Goal: Task Accomplishment & Management: Manage account settings

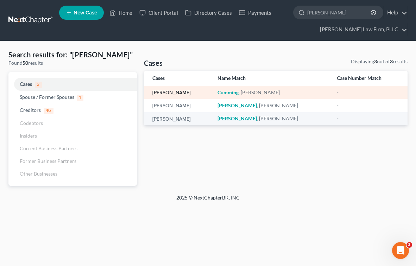
click at [171, 94] on link "[PERSON_NAME]" at bounding box center [171, 92] width 38 height 5
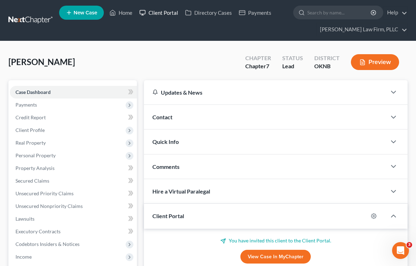
click at [161, 11] on link "Client Portal" at bounding box center [159, 12] width 46 height 13
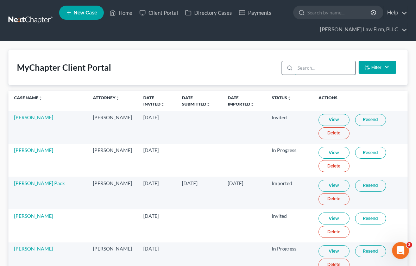
click at [298, 71] on input "search" at bounding box center [325, 67] width 60 height 13
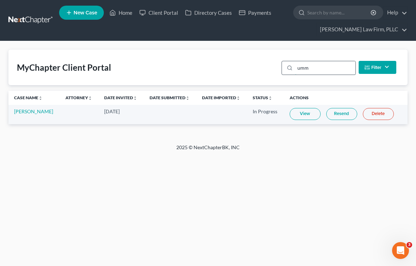
type input "umm"
drag, startPoint x: 298, startPoint y: 71, endPoint x: 303, endPoint y: 114, distance: 43.5
click at [303, 114] on link "View" at bounding box center [304, 114] width 31 height 12
click at [34, 110] on link "[PERSON_NAME]" at bounding box center [33, 111] width 39 height 6
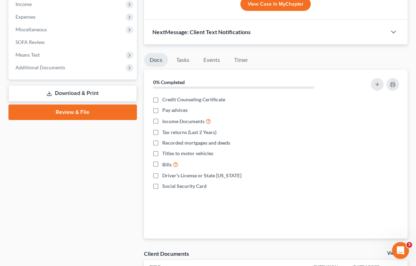
scroll to position [243, 0]
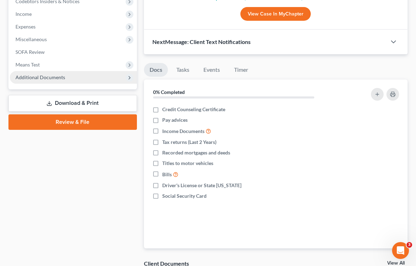
click at [53, 81] on span "Additional Documents" at bounding box center [73, 77] width 127 height 13
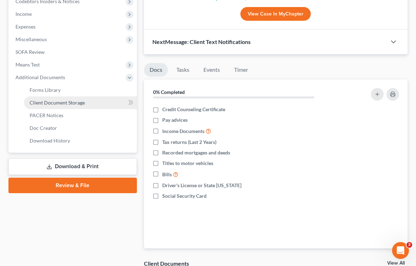
click at [65, 105] on span "Client Document Storage" at bounding box center [57, 103] width 55 height 6
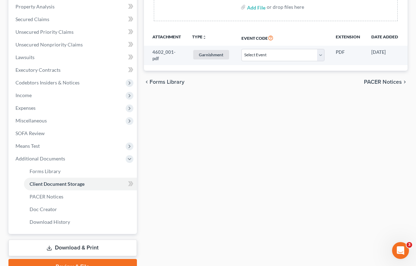
scroll to position [170, 0]
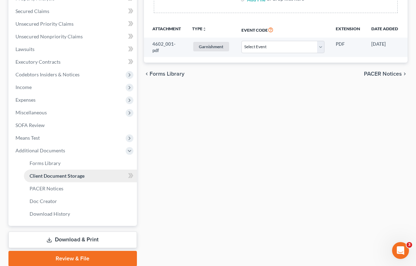
click at [83, 177] on span "Client Document Storage" at bounding box center [57, 176] width 55 height 6
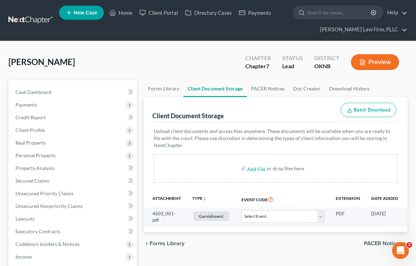
scroll to position [0, 0]
click at [164, 12] on link "Client Portal" at bounding box center [159, 12] width 46 height 13
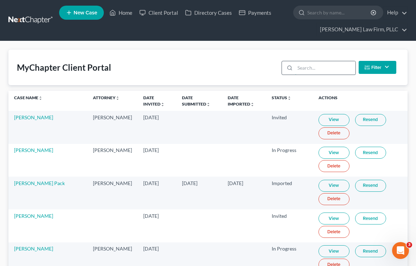
click at [305, 74] on input "search" at bounding box center [325, 67] width 60 height 13
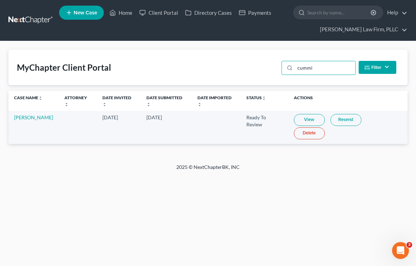
type input "cumin"
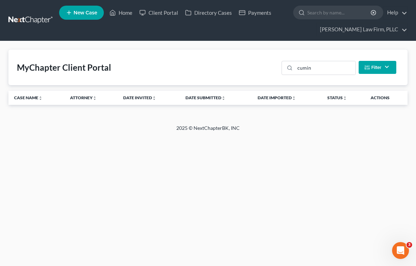
drag, startPoint x: 296, startPoint y: 78, endPoint x: 306, endPoint y: 119, distance: 41.7
click at [306, 119] on div "MyChapter Client Portal cumin Filter Status Filter... Invited With Payment Invi…" at bounding box center [208, 82] width 416 height 83
click at [124, 13] on link "Home" at bounding box center [121, 12] width 30 height 13
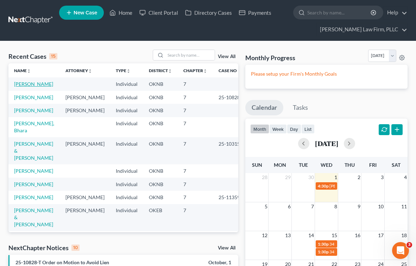
click at [32, 83] on link "[PERSON_NAME]" at bounding box center [33, 84] width 39 height 6
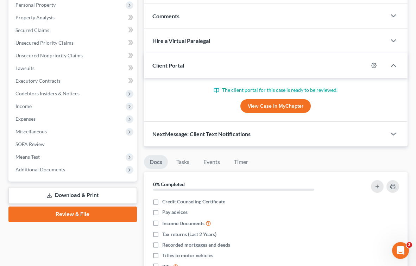
scroll to position [207, 0]
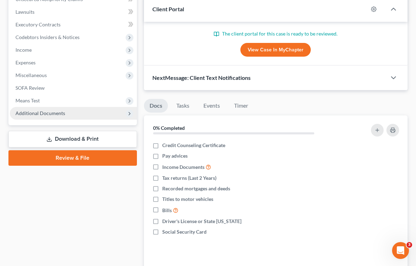
click at [63, 116] on span "Additional Documents" at bounding box center [73, 113] width 127 height 13
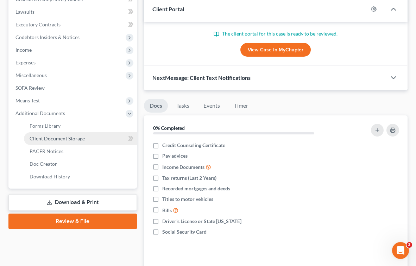
click at [58, 139] on span "Client Document Storage" at bounding box center [57, 138] width 55 height 6
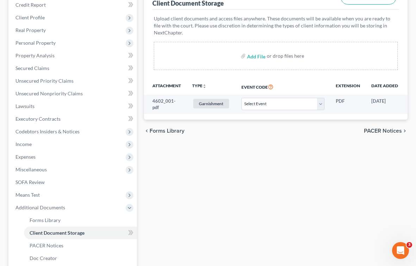
scroll to position [123, 0]
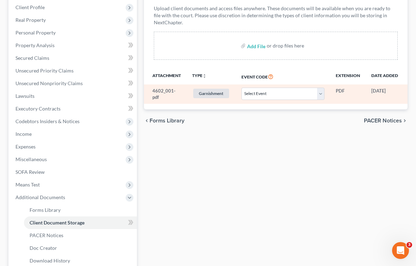
click at [212, 92] on span "Garnishment" at bounding box center [211, 93] width 36 height 9
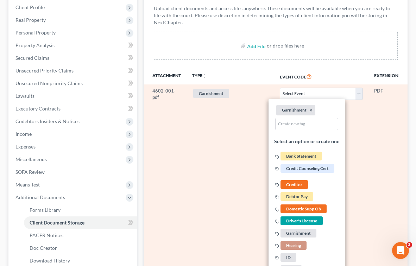
click at [366, 111] on td "Select Event Assumption of Lease Agreement Attachment to Voluntary Petition for…" at bounding box center [321, 249] width 94 height 331
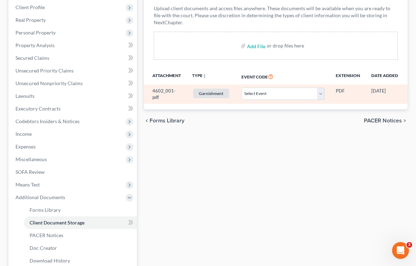
click at [341, 91] on td "PDF" at bounding box center [348, 93] width 36 height 19
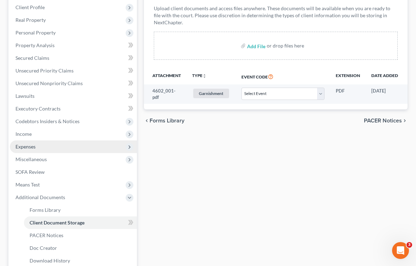
scroll to position [148, 0]
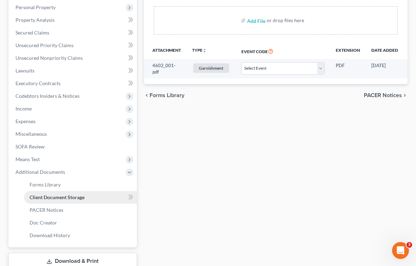
click at [61, 195] on span "Client Document Storage" at bounding box center [57, 197] width 55 height 6
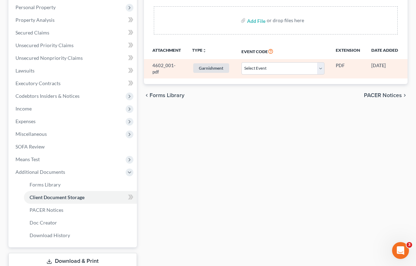
click at [159, 70] on td "4602_001-pdf" at bounding box center [165, 68] width 43 height 19
click at [207, 71] on span "Garnishment" at bounding box center [211, 67] width 36 height 9
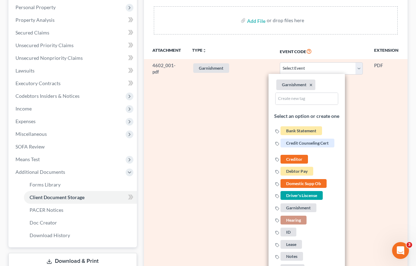
click at [234, 89] on td "Garnishment + Add Tag Garnishment × Select an option or create one Bank Stateme…" at bounding box center [230, 224] width 88 height 331
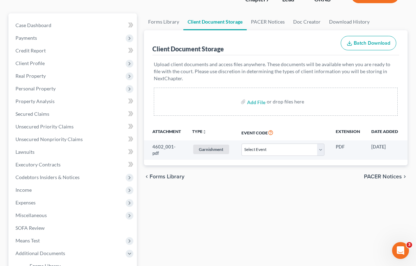
scroll to position [50, 0]
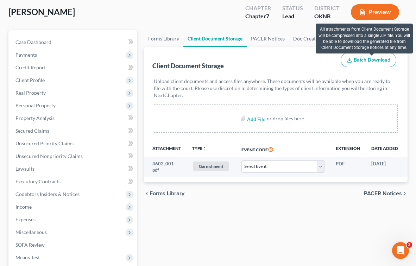
click at [367, 62] on span "Batch Download" at bounding box center [371, 60] width 37 height 6
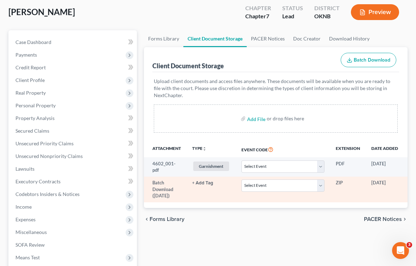
click at [206, 184] on button "+ Add Tag" at bounding box center [202, 183] width 21 height 5
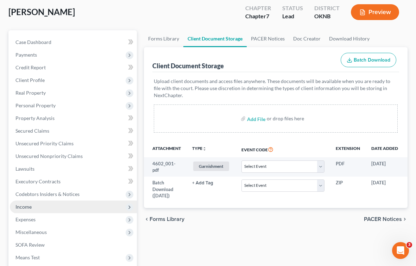
click at [37, 208] on span "Income" at bounding box center [73, 206] width 127 height 13
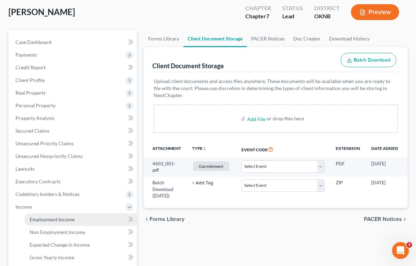
click at [50, 222] on span "Employment Income" at bounding box center [52, 219] width 45 height 6
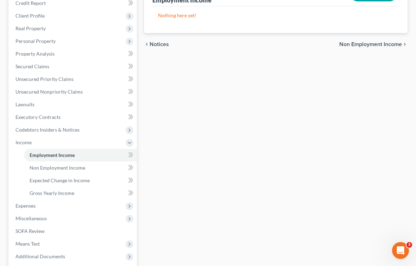
scroll to position [133, 0]
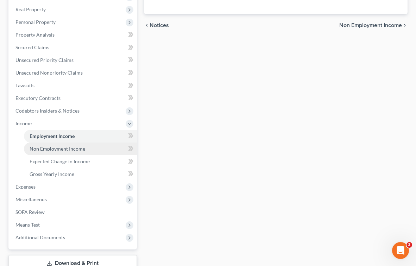
click at [78, 150] on span "Non Employment Income" at bounding box center [58, 149] width 56 height 6
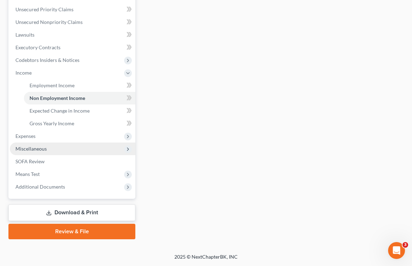
scroll to position [184, 0]
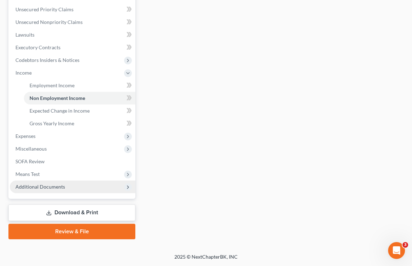
click at [103, 188] on span "Additional Documents" at bounding box center [73, 186] width 126 height 13
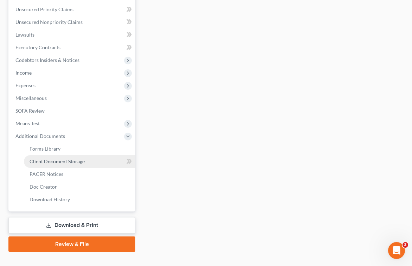
click at [80, 160] on span "Client Document Storage" at bounding box center [57, 161] width 55 height 6
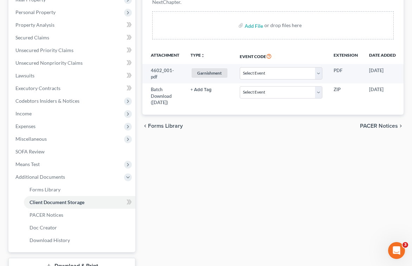
scroll to position [143, 0]
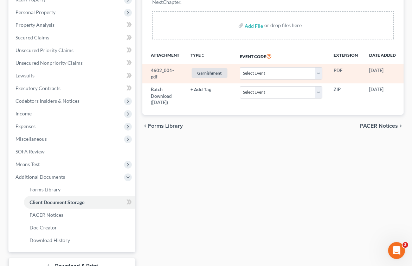
click at [213, 72] on span "Garnishment" at bounding box center [210, 72] width 36 height 9
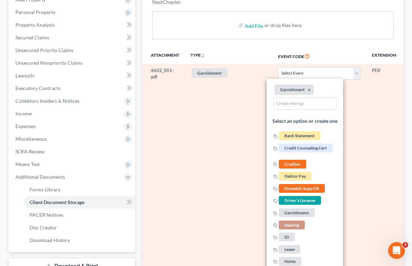
click at [213, 72] on span "Garnishment" at bounding box center [210, 72] width 36 height 9
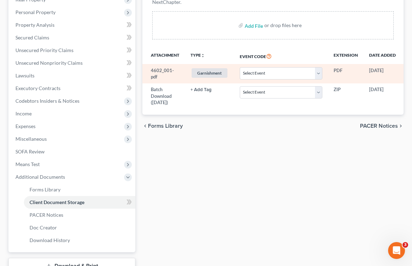
click at [356, 68] on td "PDF" at bounding box center [346, 73] width 36 height 19
click at [387, 72] on td "[DATE]" at bounding box center [383, 73] width 38 height 19
click at [164, 71] on td "4602_001-pdf" at bounding box center [163, 73] width 43 height 19
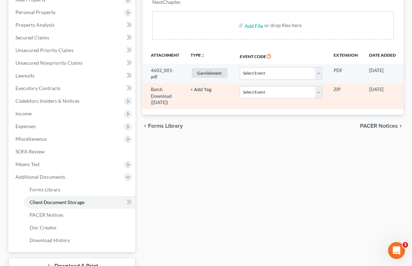
click at [159, 99] on td "Batch Download (10/01/25)" at bounding box center [163, 96] width 43 height 26
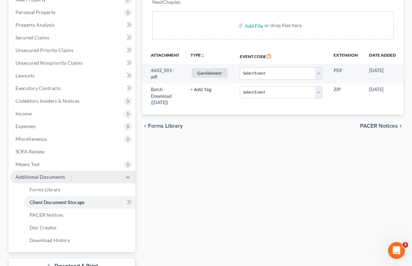
click at [36, 177] on span "Additional Documents" at bounding box center [40, 177] width 50 height 6
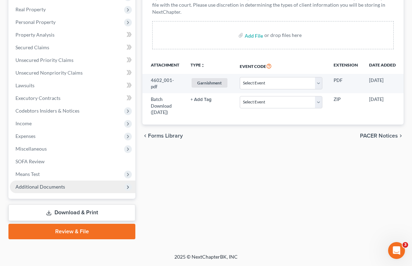
scroll to position [133, 0]
click at [75, 186] on span "Additional Documents" at bounding box center [73, 186] width 126 height 13
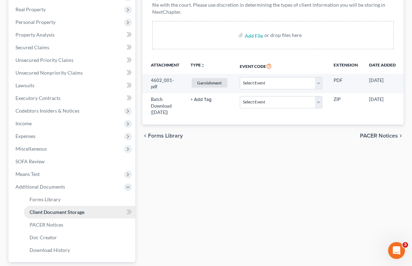
click at [77, 212] on span "Client Document Storage" at bounding box center [57, 212] width 55 height 6
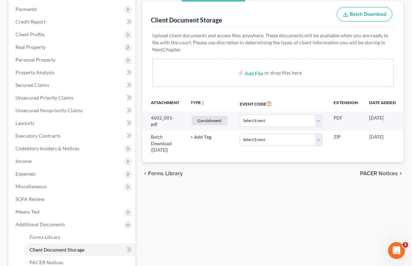
scroll to position [42, 0]
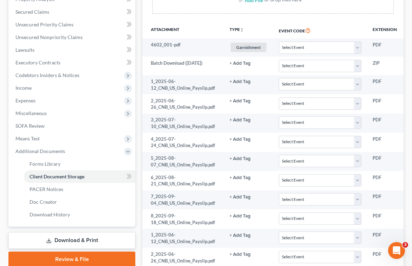
scroll to position [170, 0]
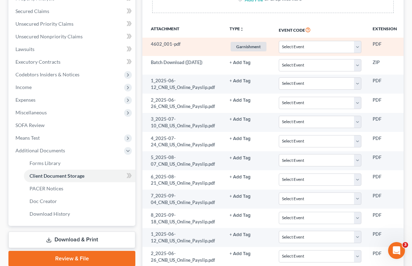
click at [157, 45] on td "4602_001-pdf" at bounding box center [183, 47] width 82 height 18
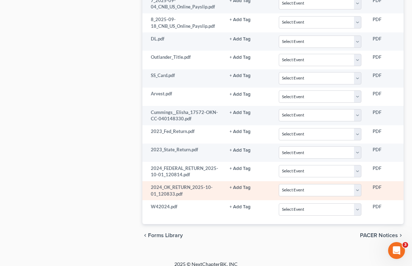
scroll to position [518, 0]
click at [374, 181] on td "PDF" at bounding box center [385, 190] width 36 height 19
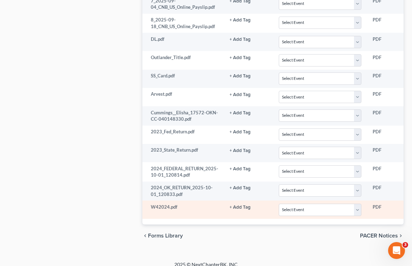
click at [179, 200] on td "W42024.pdf" at bounding box center [183, 209] width 82 height 18
click at [162, 200] on td "W42024.pdf" at bounding box center [183, 209] width 82 height 18
click at [239, 205] on button "+ Add Tag" at bounding box center [240, 207] width 21 height 5
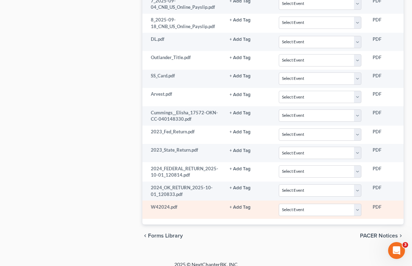
click at [379, 200] on td "PDF" at bounding box center [385, 209] width 36 height 18
click at [362, 202] on td "Select Event Assumption of Lease Agreement Attachment to Voluntary Petition for…" at bounding box center [320, 209] width 94 height 18
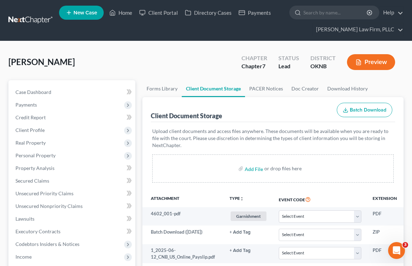
scroll to position [0, 0]
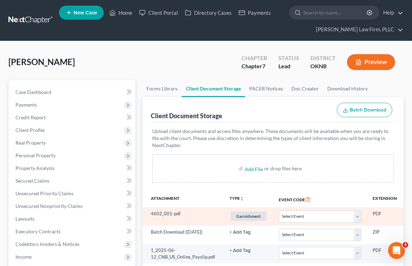
click at [373, 216] on td "PDF" at bounding box center [385, 216] width 36 height 18
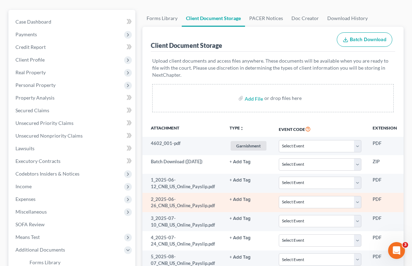
scroll to position [71, 0]
